Goal: Task Accomplishment & Management: Complete application form

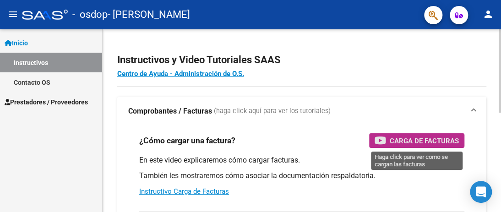
click at [423, 141] on span "Carga de Facturas" at bounding box center [424, 140] width 69 height 11
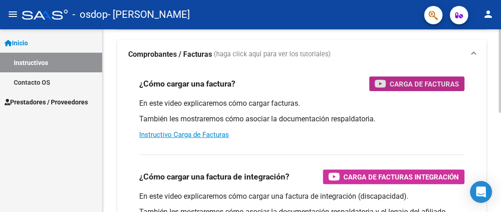
scroll to position [35, 0]
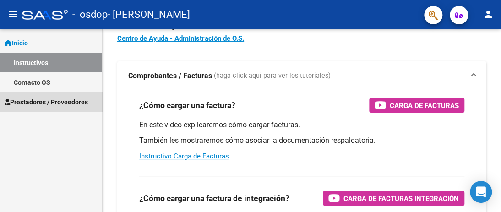
click at [79, 99] on span "Prestadores / Proveedores" at bounding box center [46, 102] width 83 height 10
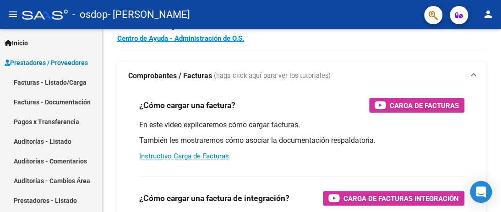
click at [60, 104] on link "Facturas - Documentación" at bounding box center [51, 102] width 102 height 20
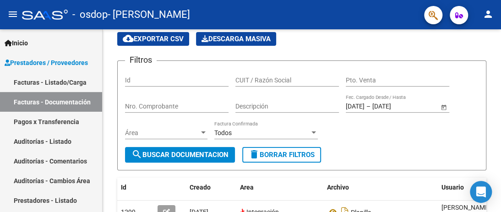
click at [65, 80] on link "Facturas - Listado/Carga" at bounding box center [51, 82] width 102 height 20
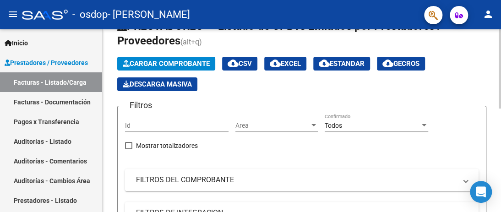
click at [181, 62] on span "Cargar Comprobante" at bounding box center [166, 64] width 87 height 8
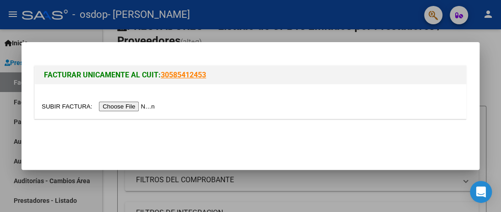
click at [114, 108] on input "file" at bounding box center [100, 107] width 116 height 10
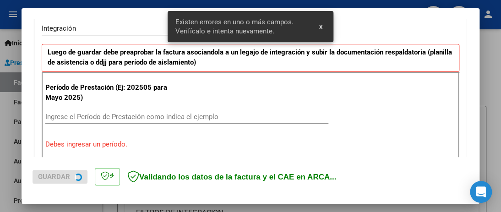
scroll to position [232, 0]
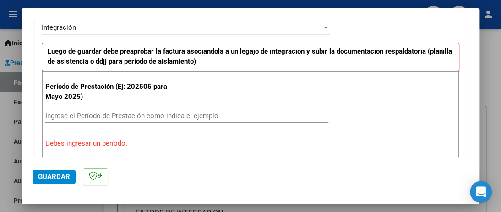
click at [82, 115] on input "Ingrese el Período de Prestación como indica el ejemplo" at bounding box center [186, 116] width 283 height 8
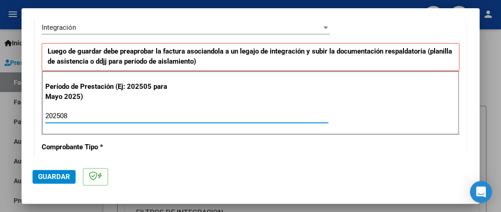
type input "202508"
click at [179, 163] on mat-dialog-actions "Guardar" at bounding box center [251, 175] width 436 height 36
click at [55, 175] on span "Guardar" at bounding box center [54, 177] width 32 height 8
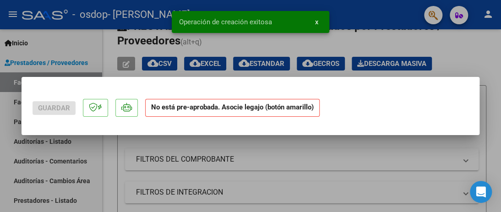
scroll to position [0, 0]
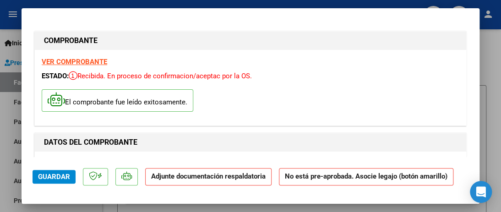
click at [188, 181] on p "Adjunte documentación respaldatoria" at bounding box center [208, 177] width 126 height 18
click at [184, 176] on strong "Adjunte documentación respaldatoria" at bounding box center [208, 176] width 115 height 8
click at [59, 179] on span "Guardar" at bounding box center [54, 177] width 32 height 8
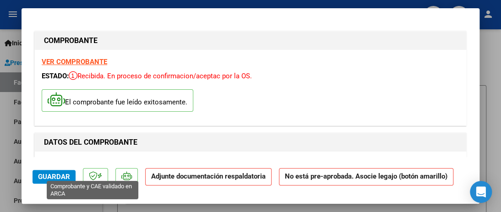
scroll to position [18, 0]
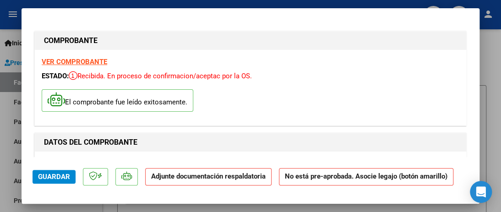
click at [279, 181] on strong "No está pre-aprobada. Asocie legajo (botón amarillo)" at bounding box center [366, 177] width 175 height 18
click at [88, 58] on strong "VER COMPROBANTE" at bounding box center [75, 62] width 66 height 8
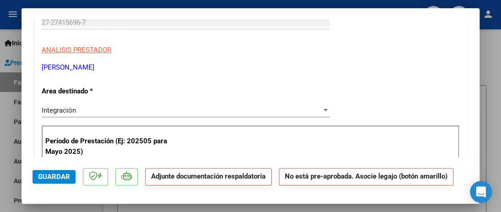
scroll to position [183, 0]
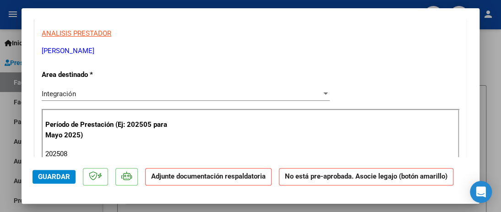
click at [248, 90] on div "Integración" at bounding box center [182, 94] width 280 height 8
click at [322, 90] on div at bounding box center [326, 93] width 8 height 7
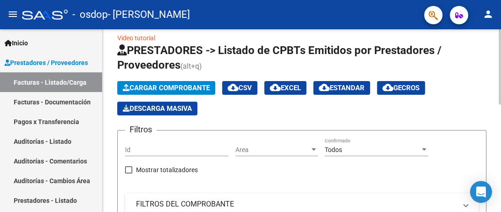
scroll to position [0, 0]
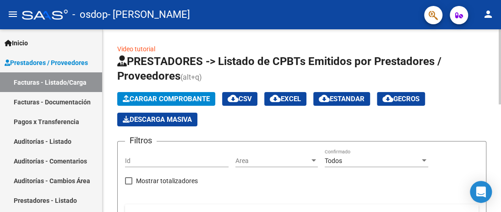
click at [133, 47] on link "Video tutorial" at bounding box center [136, 48] width 38 height 7
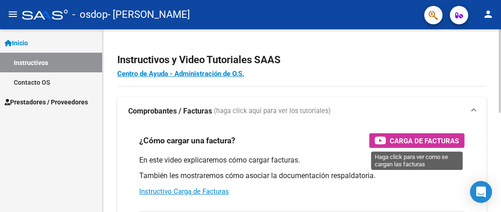
click at [384, 138] on icon "button" at bounding box center [380, 140] width 11 height 11
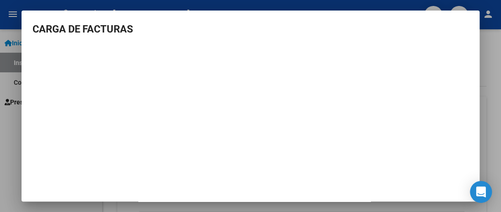
click at [11, 30] on div at bounding box center [250, 106] width 501 height 212
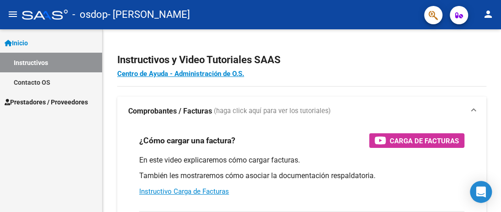
click at [19, 40] on span "Inicio" at bounding box center [16, 43] width 23 height 10
click at [76, 104] on span "Prestadores / Proveedores" at bounding box center [46, 102] width 83 height 10
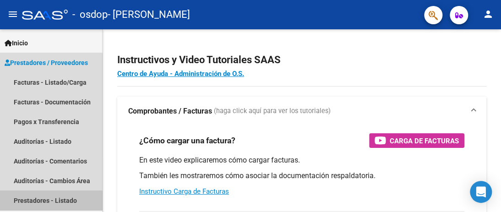
click at [40, 203] on link "Prestadores - Listado" at bounding box center [51, 201] width 102 height 20
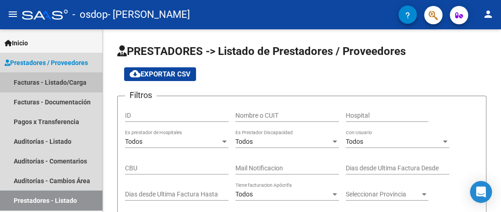
click at [65, 81] on link "Facturas - Listado/Carga" at bounding box center [51, 82] width 102 height 20
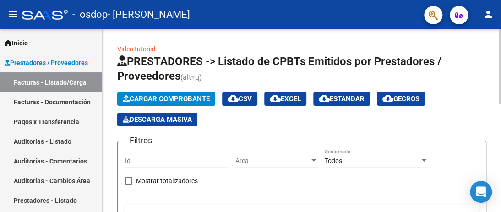
click at [189, 95] on span "Cargar Comprobante" at bounding box center [166, 99] width 87 height 8
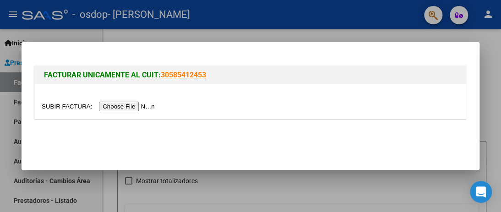
click at [141, 104] on input "file" at bounding box center [100, 107] width 116 height 10
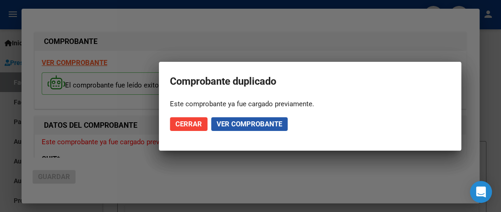
click at [229, 122] on span "Ver comprobante" at bounding box center [250, 124] width 66 height 8
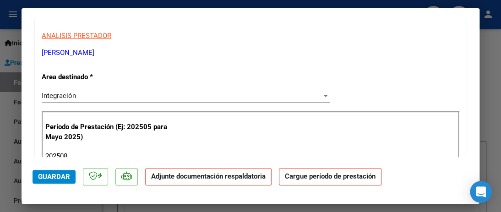
scroll to position [137, 0]
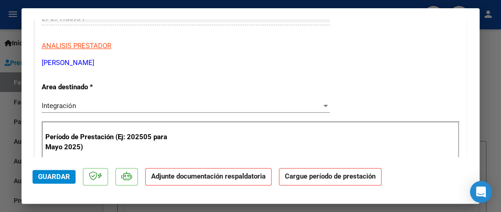
click at [153, 110] on div "Integración Seleccionar Area" at bounding box center [186, 106] width 288 height 14
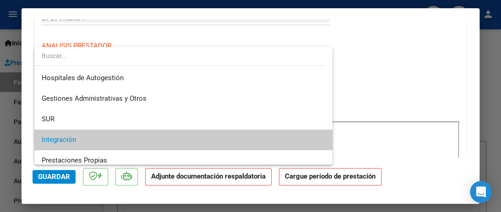
scroll to position [34, 0]
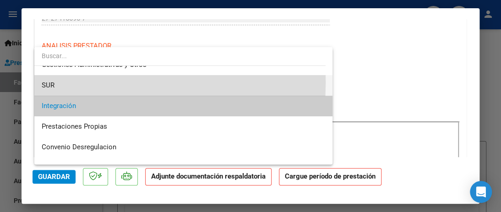
click at [73, 82] on span "SUR" at bounding box center [184, 85] width 284 height 21
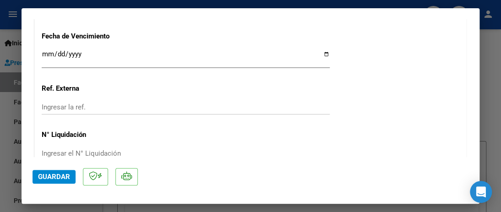
scroll to position [550, 0]
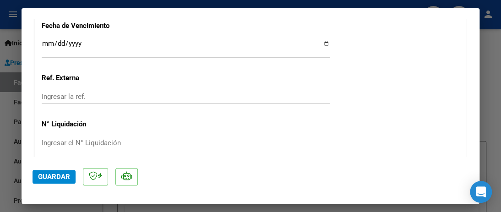
click at [91, 48] on input "Ingresar la fecha" at bounding box center [186, 47] width 288 height 15
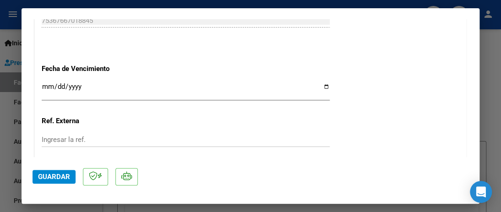
scroll to position [504, 0]
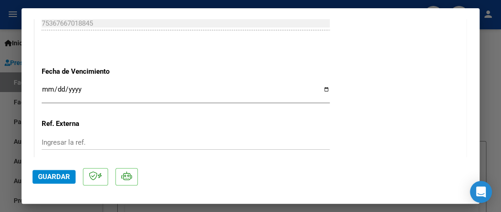
click at [319, 89] on input "Ingresar la fecha" at bounding box center [186, 93] width 288 height 15
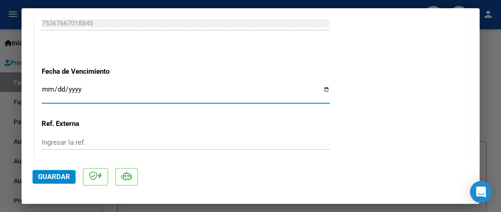
type input "[DATE]"
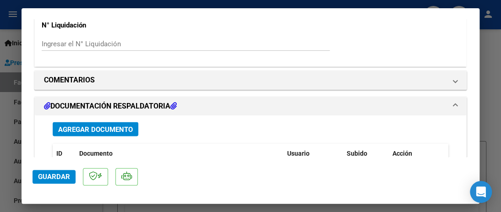
scroll to position [641, 0]
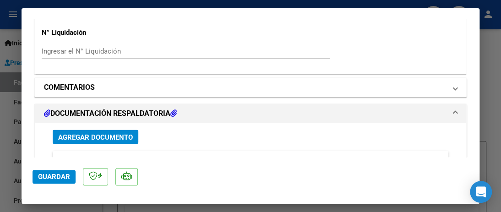
click at [113, 87] on mat-panel-title "COMENTARIOS" at bounding box center [245, 87] width 402 height 11
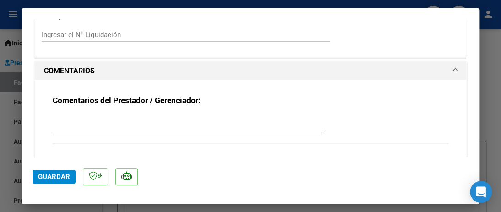
scroll to position [687, 0]
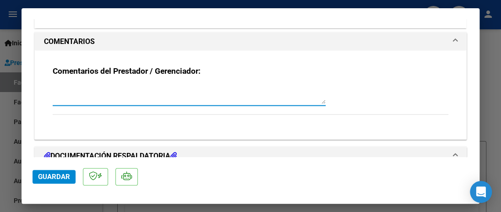
click at [119, 102] on textarea at bounding box center [189, 95] width 273 height 18
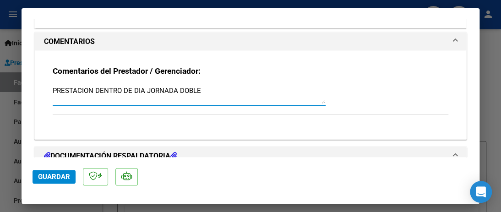
drag, startPoint x: 101, startPoint y: 87, endPoint x: 134, endPoint y: 94, distance: 33.8
click at [100, 87] on textarea "PRESTACION DENTRO DE DIA JORNADA DOBLE" at bounding box center [189, 95] width 273 height 18
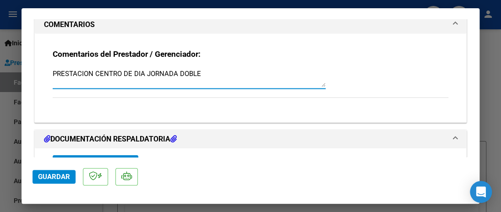
scroll to position [779, 0]
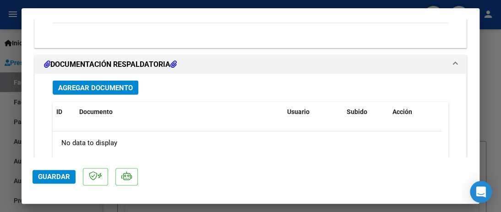
type textarea "PRESTACION CENTRO DE DIA JORNADA DOBLE"
click at [99, 88] on span "Agregar Documento" at bounding box center [95, 88] width 75 height 8
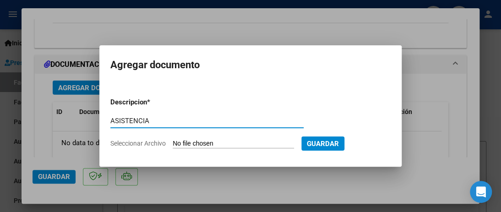
type input "ASISTENCIA"
click at [201, 142] on input "Seleccionar Archivo" at bounding box center [233, 144] width 121 height 9
type input "C:\fakepath\Asistencia.pdf"
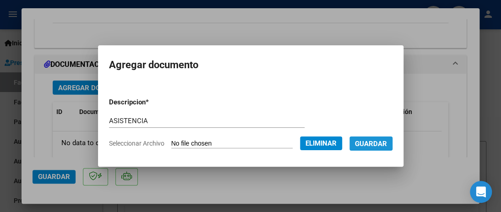
click at [379, 142] on span "Guardar" at bounding box center [371, 144] width 32 height 8
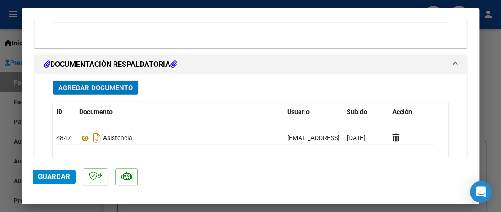
click at [109, 88] on span "Agregar Documento" at bounding box center [95, 88] width 75 height 8
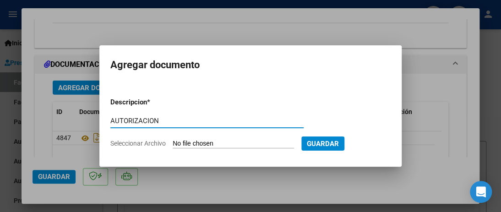
type input "AUTORIZACION"
click at [220, 144] on input "Seleccionar Archivo" at bounding box center [233, 144] width 121 height 9
type input "C:\fakepath\RE_ AUTORIZACIONES 2025 2165121581 - [PERSON_NAME], [PERSON_NAME] .…"
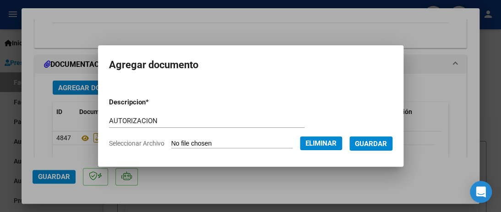
click at [373, 144] on span "Guardar" at bounding box center [371, 144] width 32 height 8
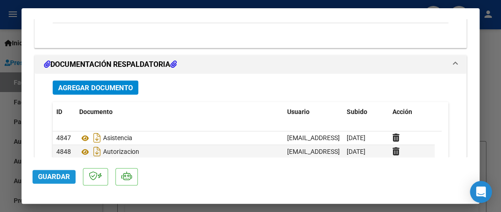
click at [60, 174] on span "Guardar" at bounding box center [54, 177] width 32 height 8
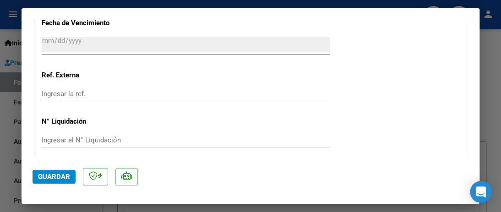
scroll to position [323, 0]
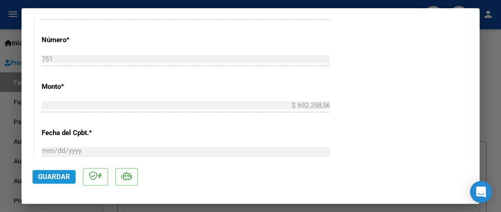
click at [58, 175] on span "Guardar" at bounding box center [54, 177] width 32 height 8
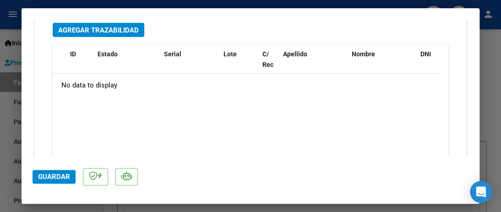
scroll to position [1102, 0]
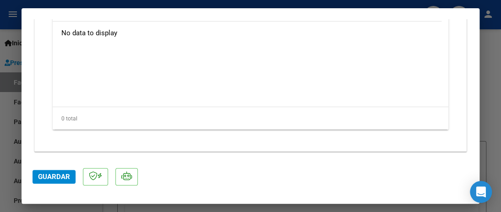
click at [489, 66] on div at bounding box center [250, 106] width 501 height 212
type input "$ 0,00"
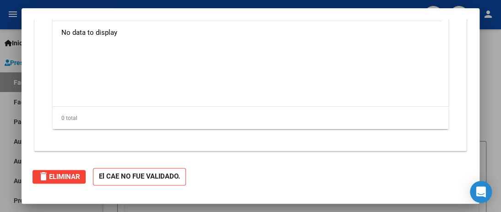
scroll to position [0, 0]
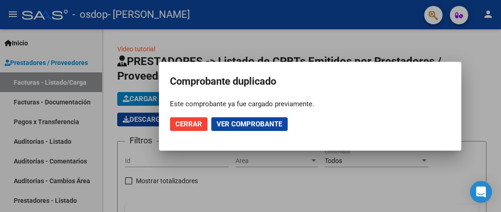
click at [188, 126] on span "Cerrar" at bounding box center [188, 124] width 27 height 8
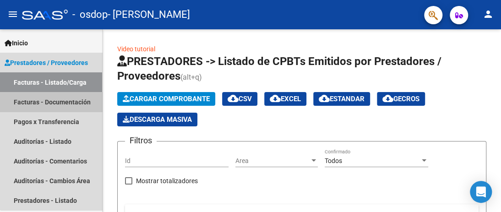
click at [63, 102] on link "Facturas - Documentación" at bounding box center [51, 102] width 102 height 20
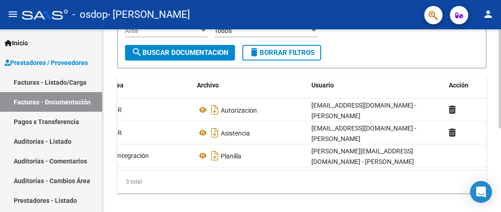
scroll to position [0, 135]
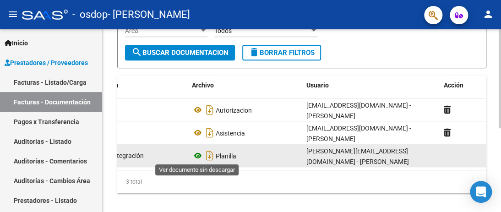
click at [194, 159] on icon at bounding box center [198, 155] width 12 height 11
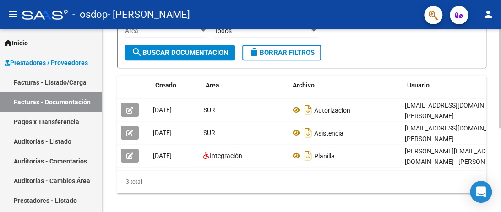
scroll to position [0, 34]
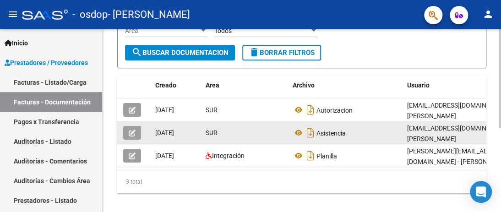
click at [133, 132] on icon "button" at bounding box center [132, 133] width 7 height 7
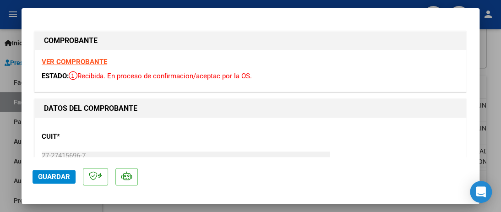
type input "$ 0,00"
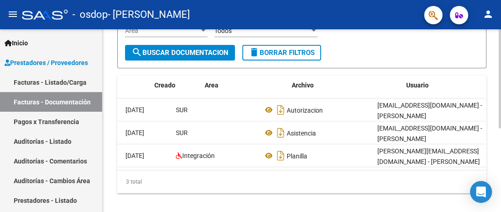
scroll to position [0, 135]
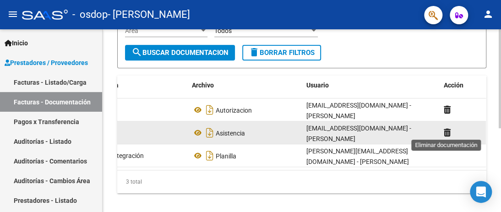
click at [447, 130] on icon at bounding box center [447, 132] width 7 height 9
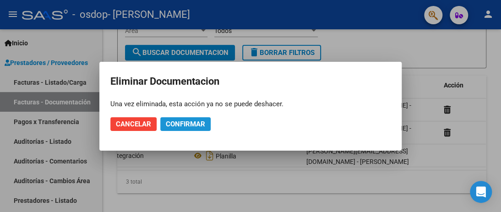
click at [184, 122] on span "Confirmar" at bounding box center [185, 124] width 39 height 8
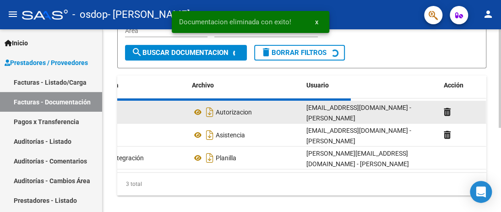
scroll to position [131, 0]
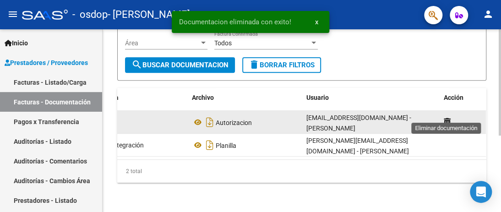
click at [448, 118] on icon at bounding box center [447, 122] width 7 height 9
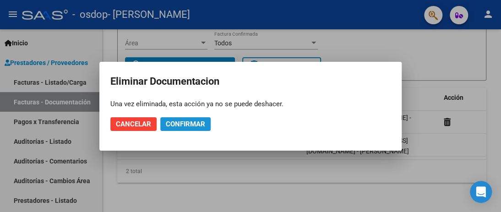
click at [185, 120] on span "Confirmar" at bounding box center [185, 124] width 39 height 8
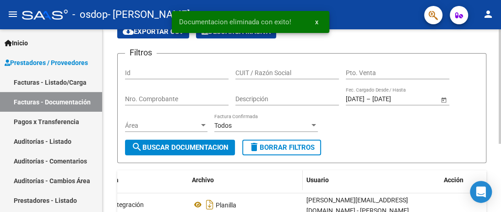
scroll to position [0, 0]
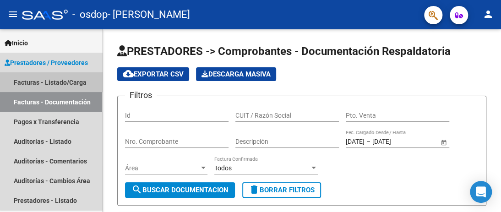
click at [51, 77] on link "Facturas - Listado/Carga" at bounding box center [51, 82] width 102 height 20
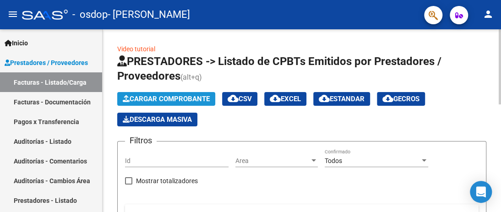
click at [159, 95] on span "Cargar Comprobante" at bounding box center [166, 99] width 87 height 8
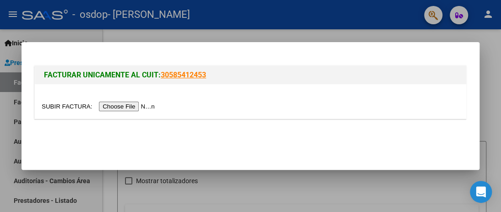
click at [146, 108] on input "file" at bounding box center [100, 107] width 116 height 10
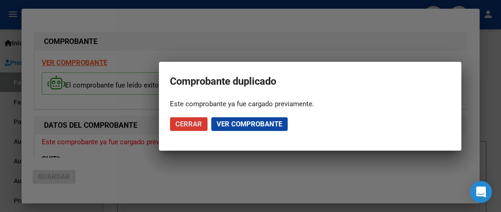
click at [233, 124] on span "Ver comprobante" at bounding box center [250, 124] width 66 height 8
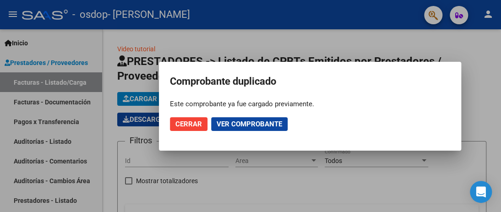
click at [193, 119] on button "Cerrar" at bounding box center [189, 124] width 38 height 14
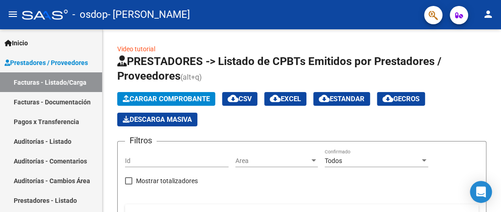
click at [53, 100] on link "Facturas - Documentación" at bounding box center [51, 102] width 102 height 20
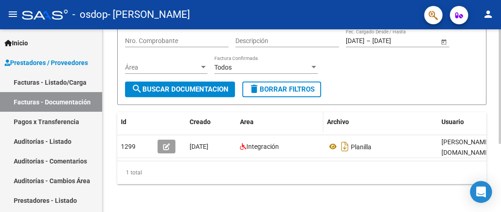
scroll to position [108, 0]
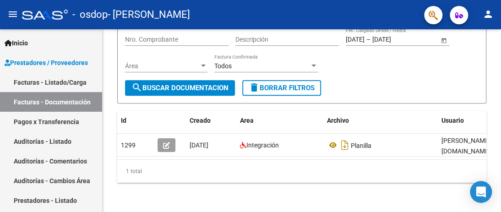
click at [74, 61] on span "Prestadores / Proveedores" at bounding box center [46, 63] width 83 height 10
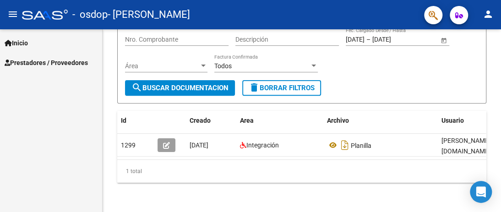
click at [74, 61] on span "Prestadores / Proveedores" at bounding box center [46, 63] width 83 height 10
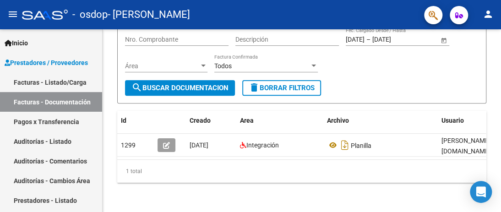
click at [68, 83] on link "Facturas - Listado/Carga" at bounding box center [51, 82] width 102 height 20
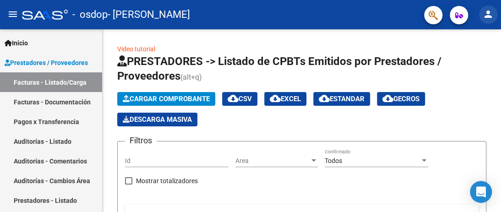
click at [488, 12] on mat-icon "person" at bounding box center [488, 14] width 11 height 11
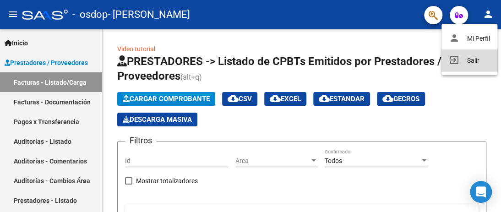
click at [471, 62] on button "exit_to_app Salir" at bounding box center [470, 60] width 56 height 22
